Goal: Task Accomplishment & Management: Manage account settings

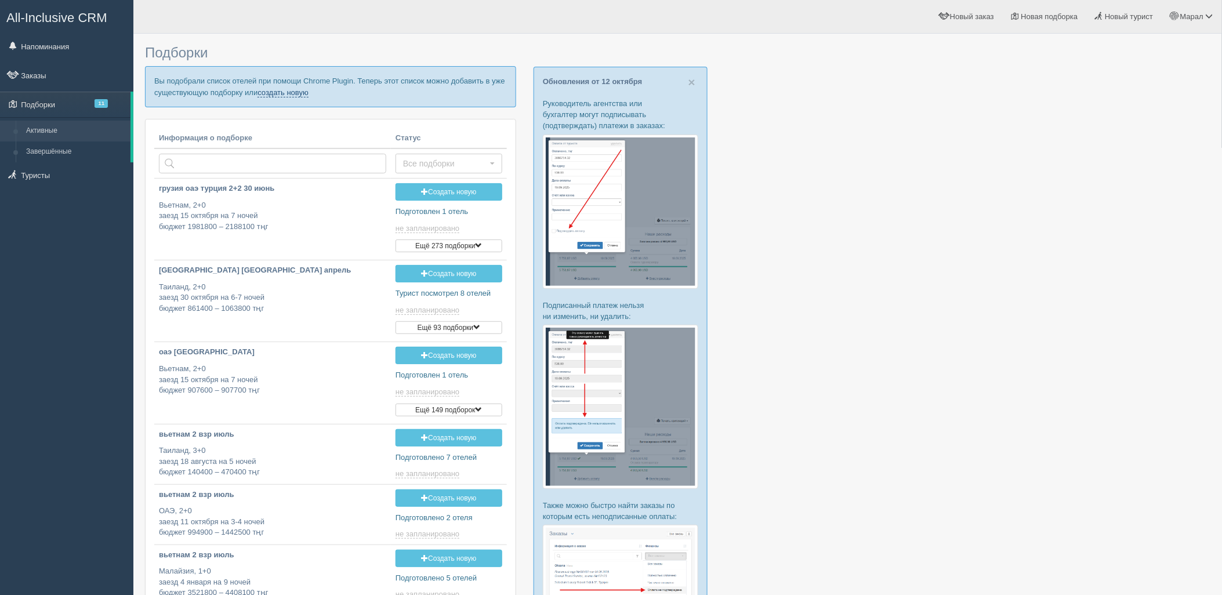
click at [288, 93] on link "создать новую" at bounding box center [282, 92] width 51 height 9
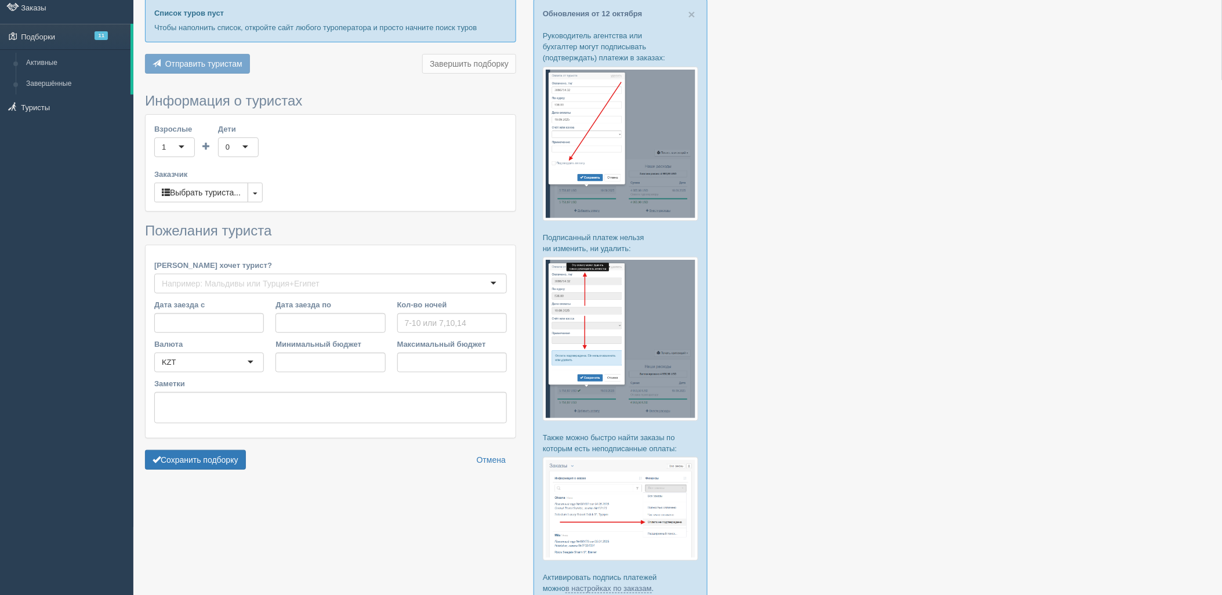
type input "7"
type input "681500"
type input "1124100"
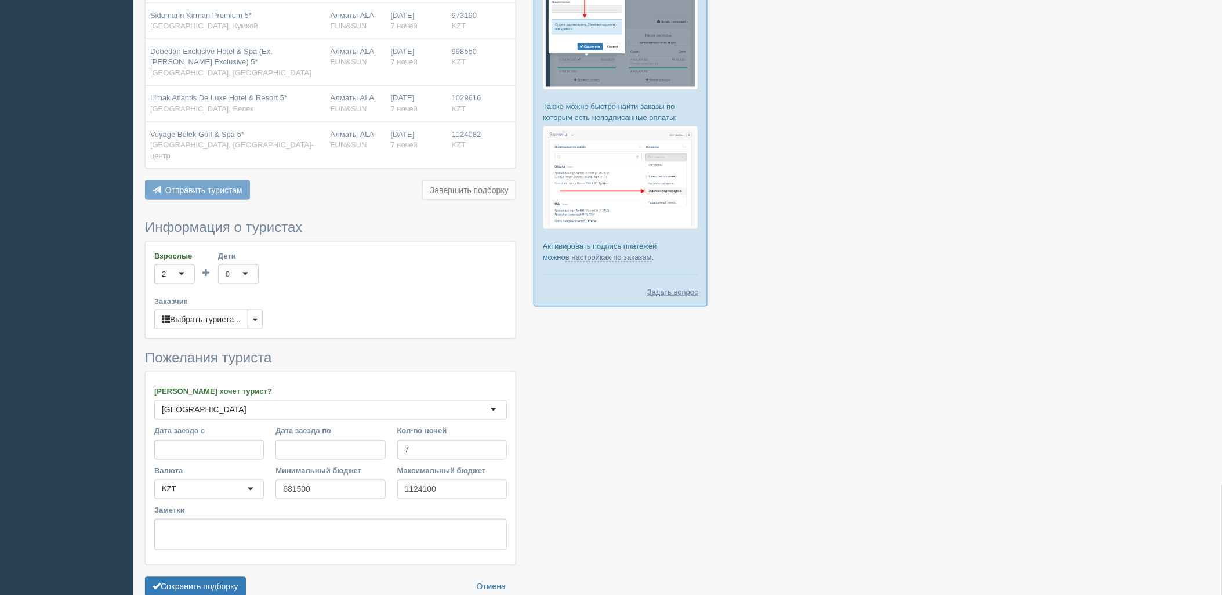
scroll to position [416, 0]
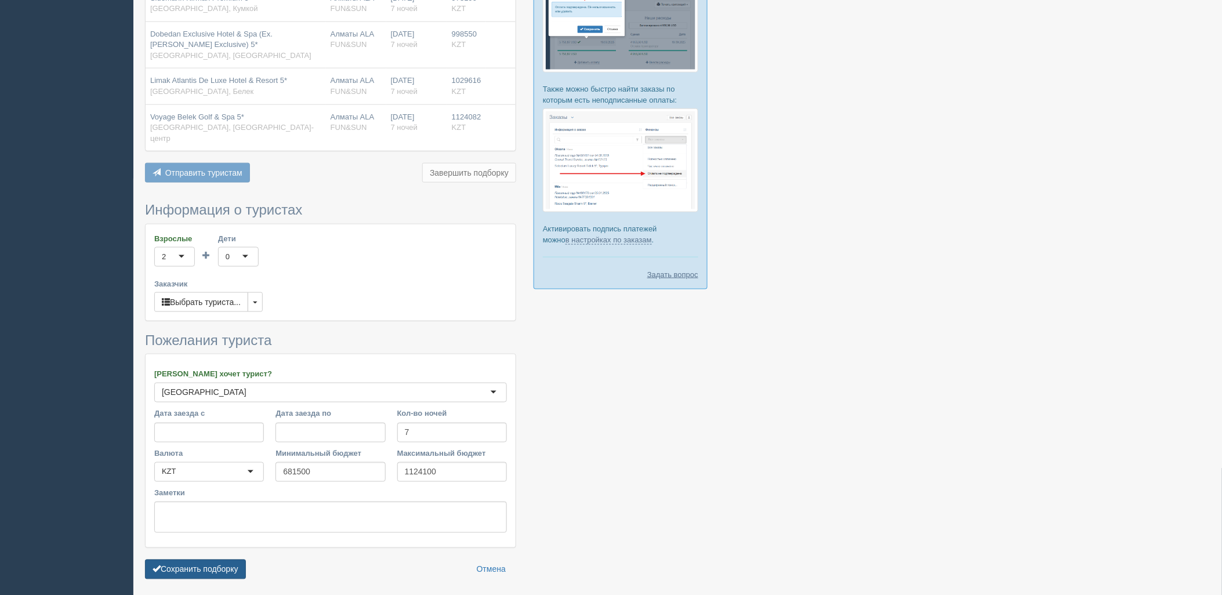
click at [223, 560] on button "Сохранить подборку" at bounding box center [195, 570] width 101 height 20
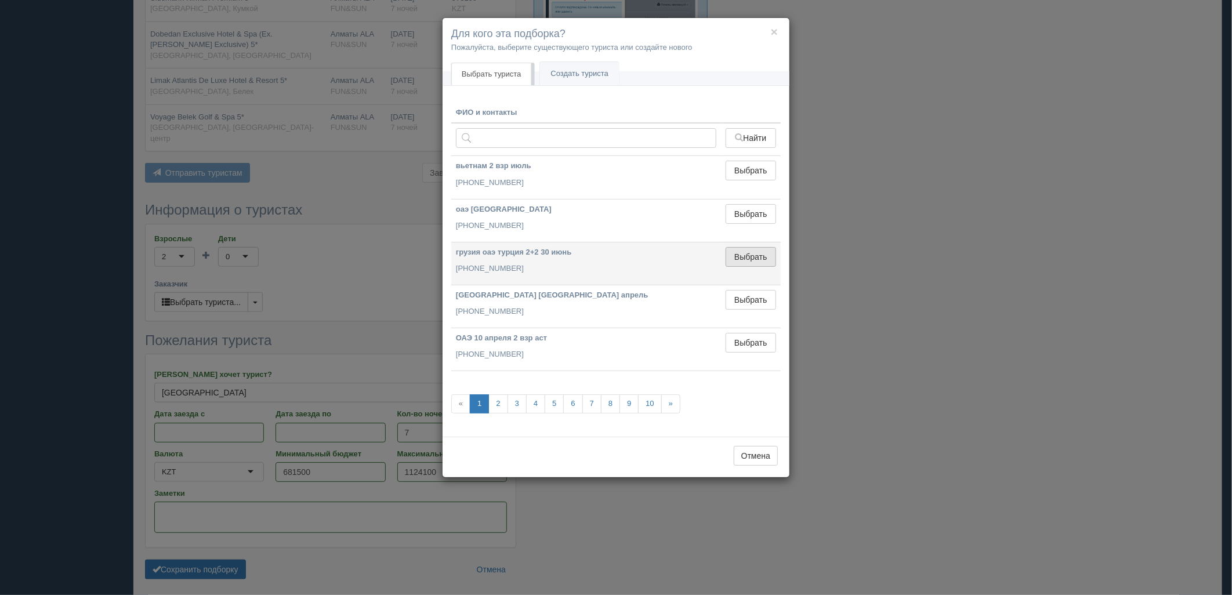
drag, startPoint x: 735, startPoint y: 253, endPoint x: 457, endPoint y: 377, distance: 304.7
click at [735, 252] on button "Выбрать" at bounding box center [750, 257] width 50 height 20
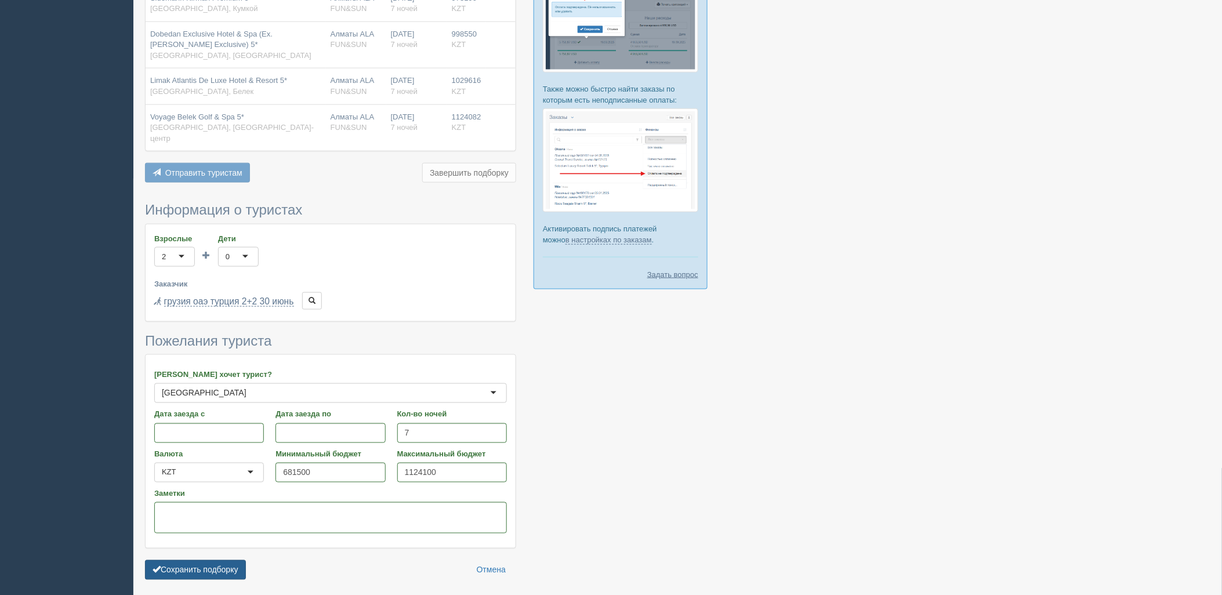
click at [213, 560] on button "Сохранить подборку" at bounding box center [195, 570] width 101 height 20
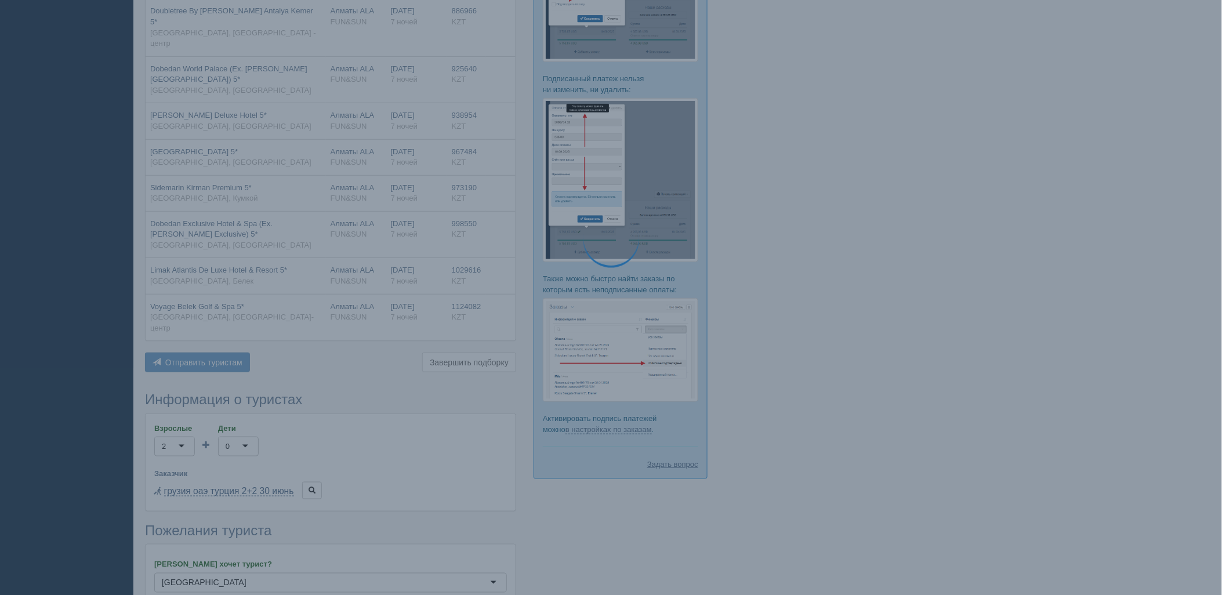
scroll to position [30, 0]
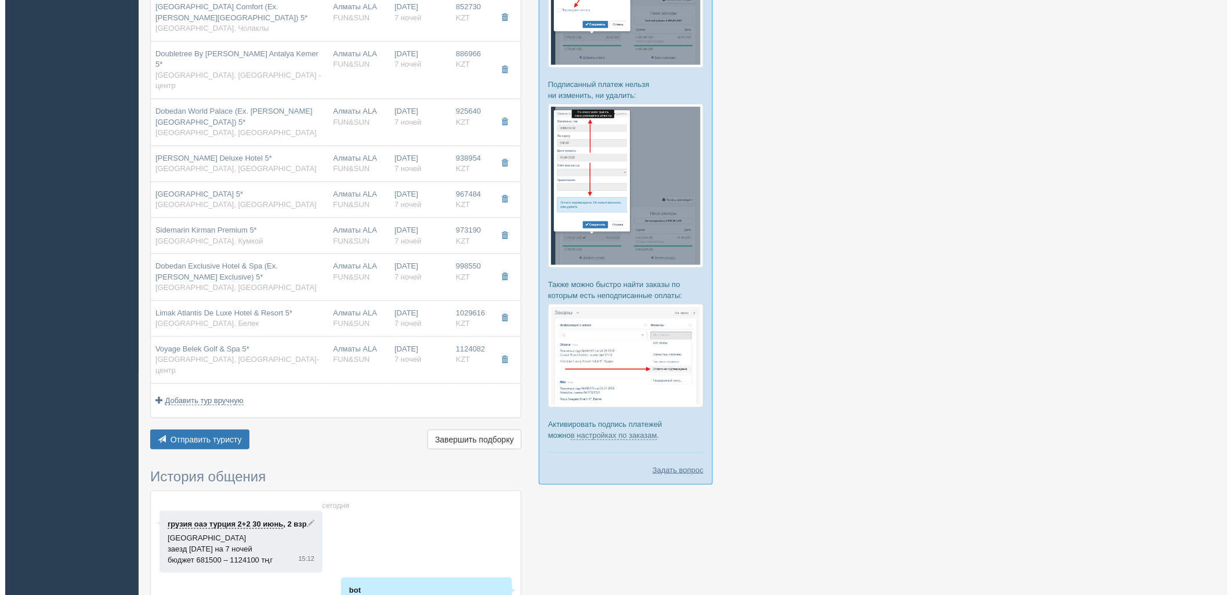
scroll to position [352, 0]
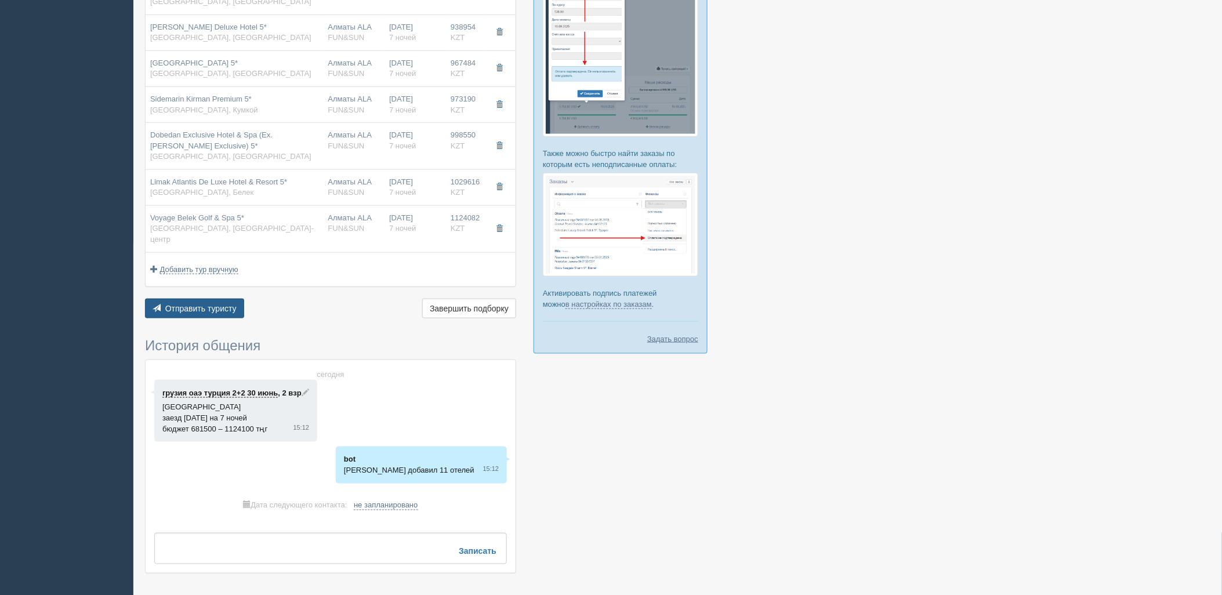
click at [212, 299] on button "Отправить туристу Отправить" at bounding box center [194, 309] width 99 height 20
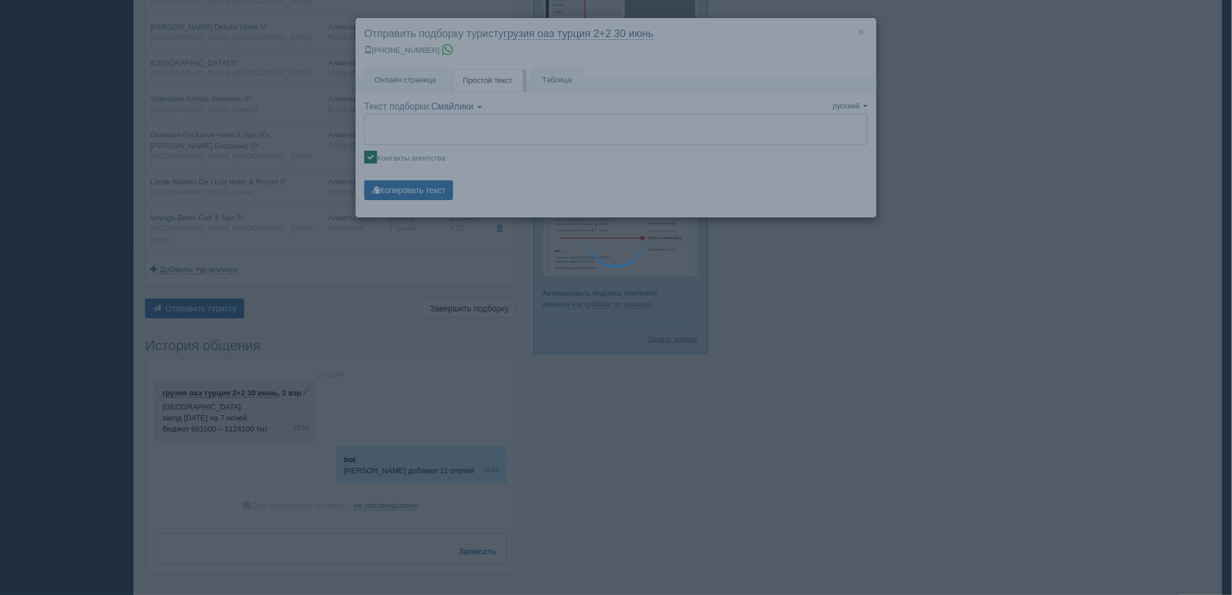
type textarea "🌞 Добрый день! Предлагаем Вам рассмотреть следующие варианты: 🌎 Турция, Кемер -…"
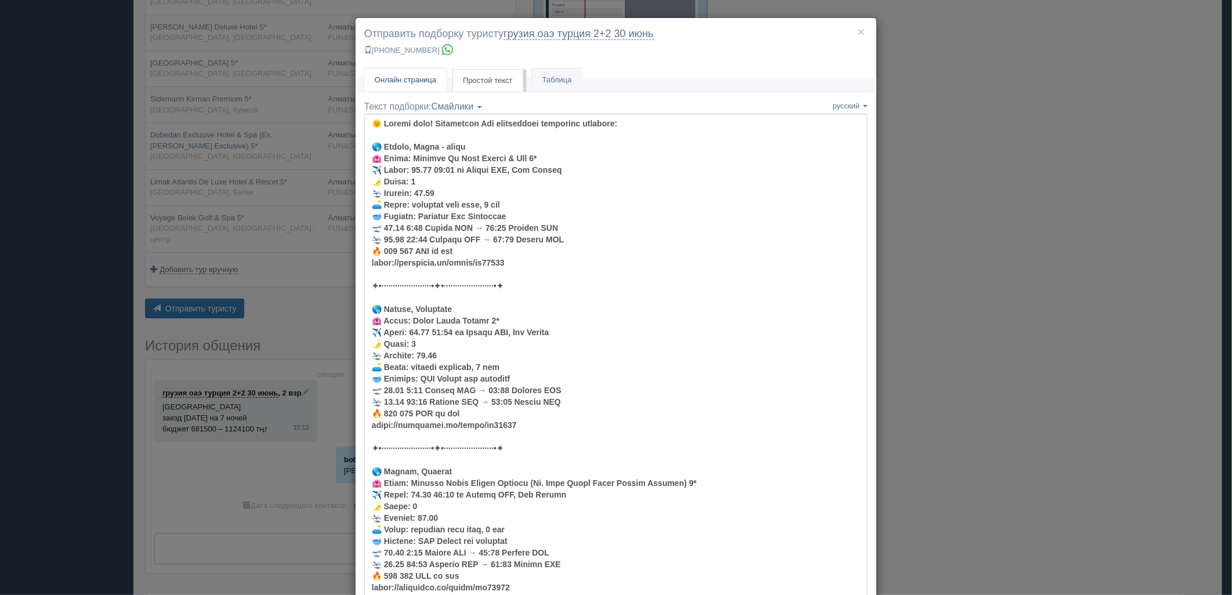
click at [424, 73] on link "Онлайн страница Онлайн" at bounding box center [405, 80] width 82 height 24
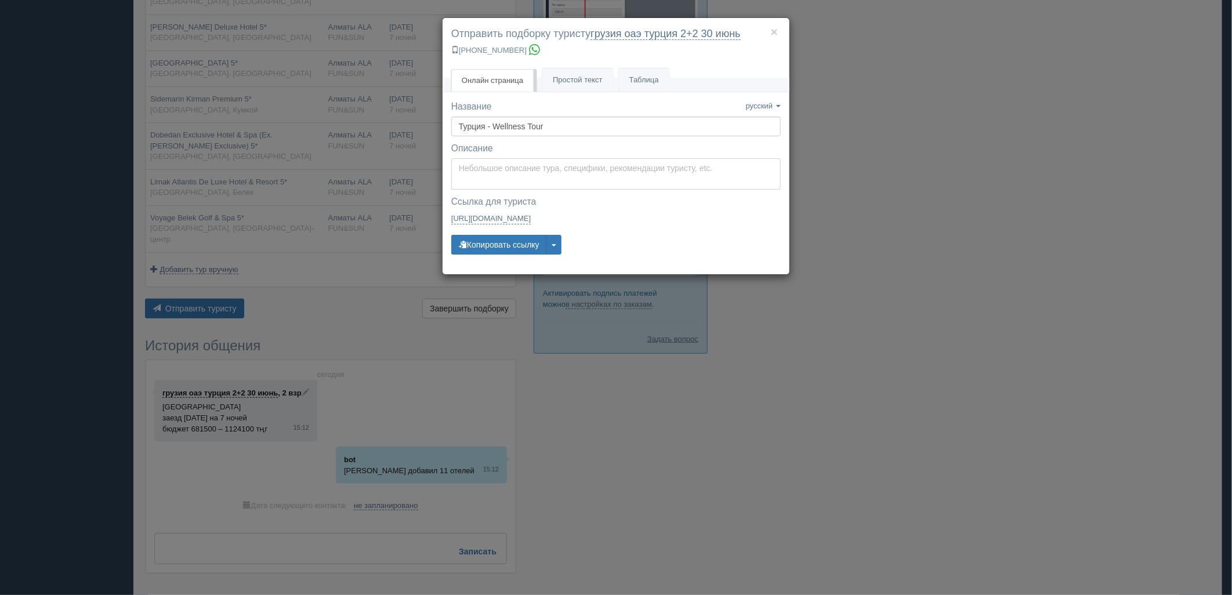
type textarea "Здравствуйте! Ниже представлены варианты туров для Вас. Для просмотра описания …"
click at [502, 174] on textarea "Здравствуйте! Ниже представлены варианты туров для Вас. Для просмотра описания …" at bounding box center [615, 173] width 329 height 31
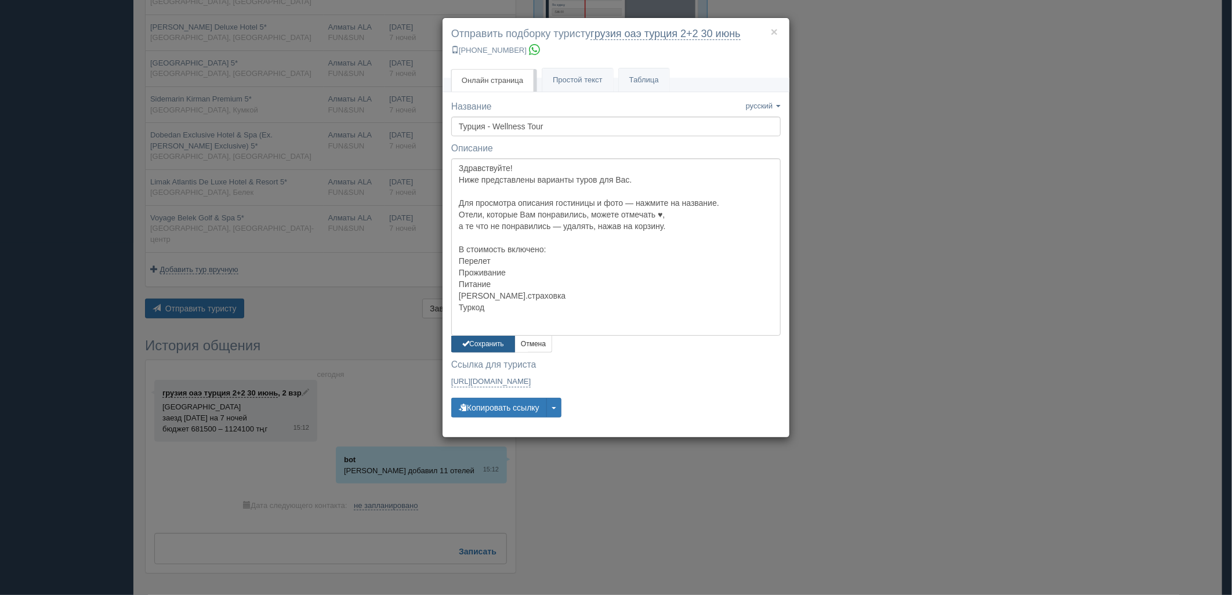
click at [486, 340] on button "Сохранить" at bounding box center [483, 344] width 64 height 17
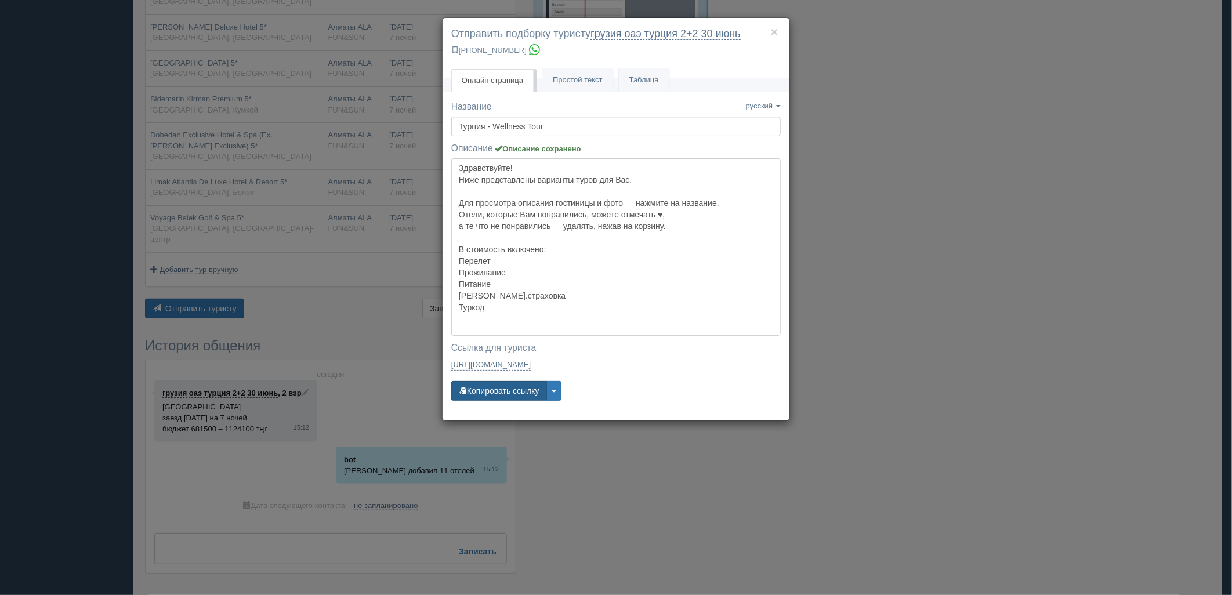
click at [509, 394] on button "Копировать ссылку" at bounding box center [499, 391] width 96 height 20
click at [637, 86] on link "Таблица" at bounding box center [644, 80] width 50 height 24
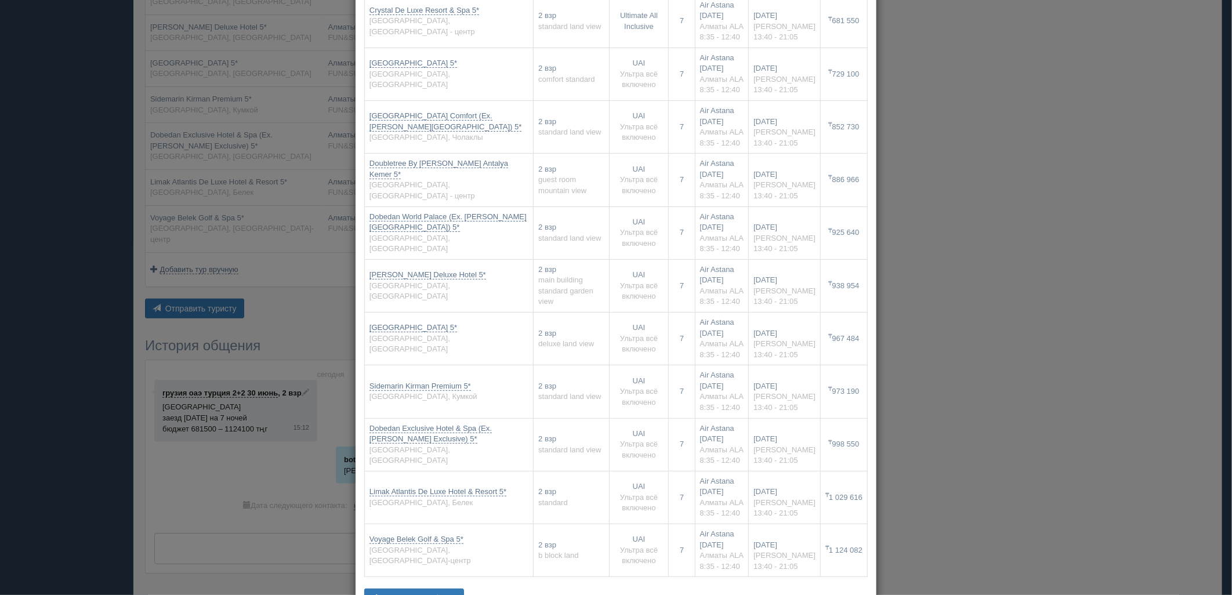
scroll to position [193, 0]
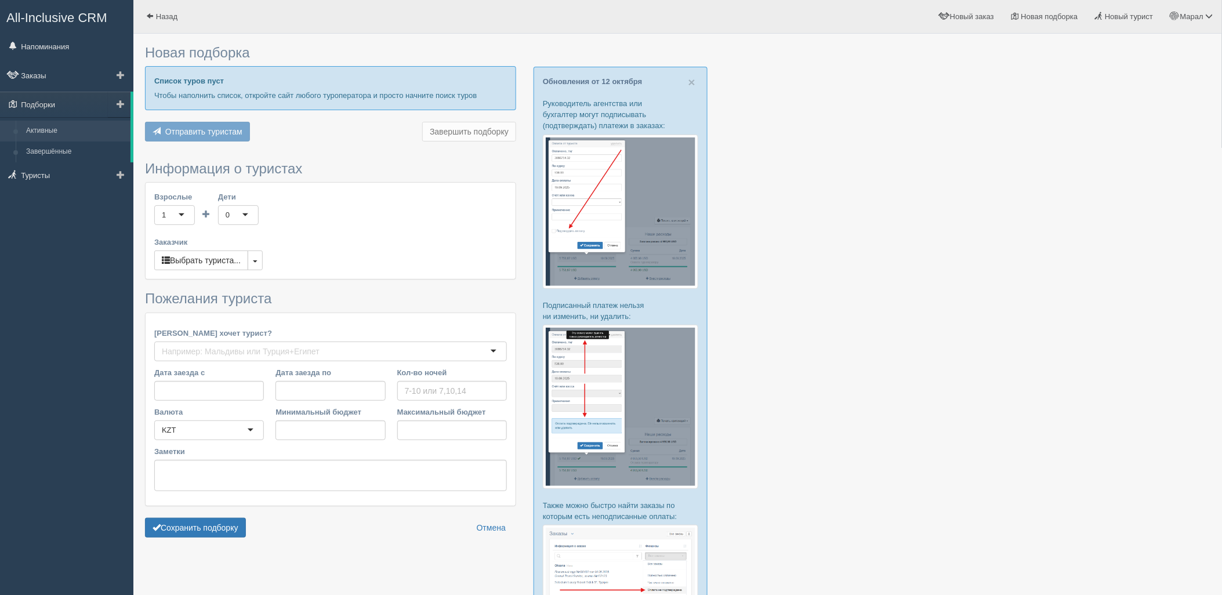
click at [88, 125] on link "Активные" at bounding box center [76, 131] width 110 height 21
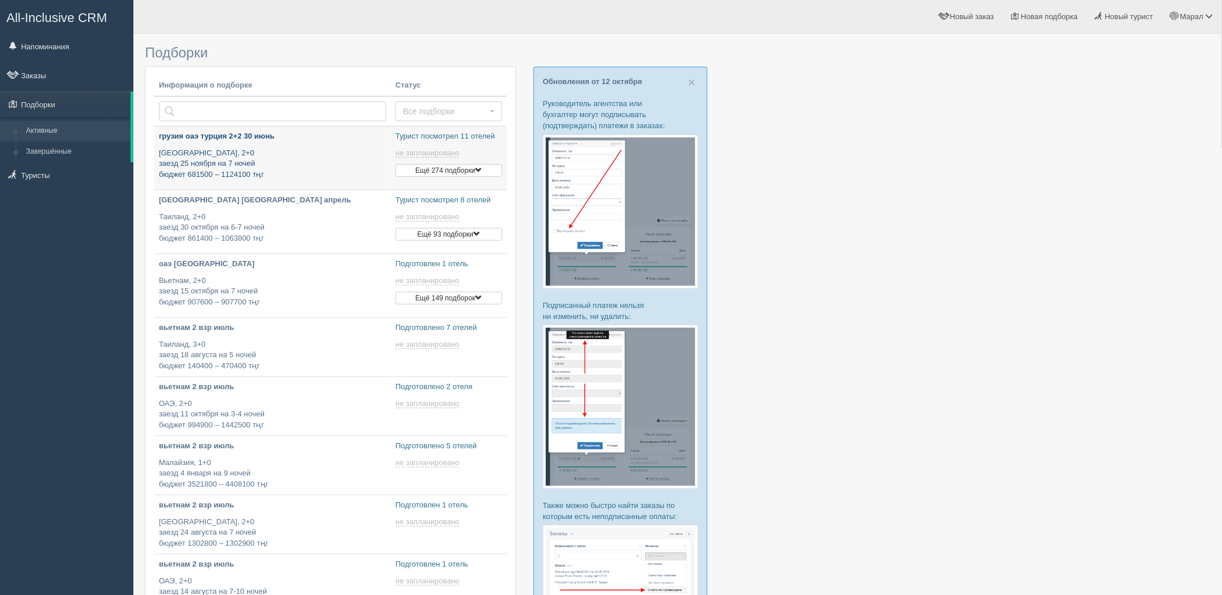
type input "[DATE] 15:10"
click at [297, 167] on p "[GEOGRAPHIC_DATA], 2+0 заезд 25 ноября на 7 ночей бюджет 681500 – 1124100 тңг" at bounding box center [272, 164] width 227 height 32
